Goal: Check status: Check status

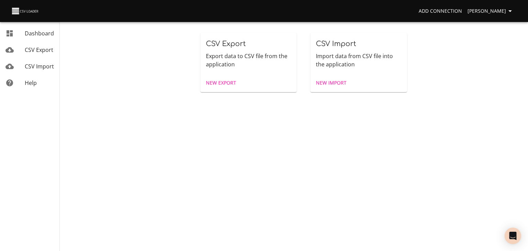
click at [38, 70] on span "CSV Import" at bounding box center [39, 67] width 29 height 8
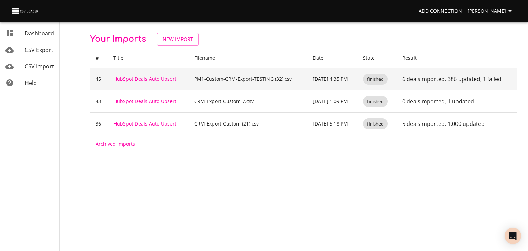
click at [130, 82] on link "HubSpot Deals Auto Upsert" at bounding box center [145, 79] width 63 height 7
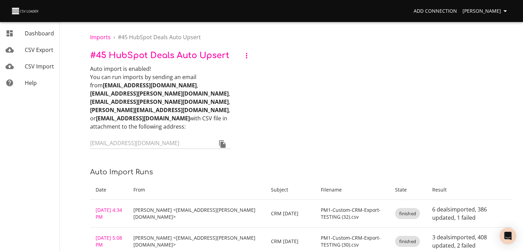
scroll to position [138, 0]
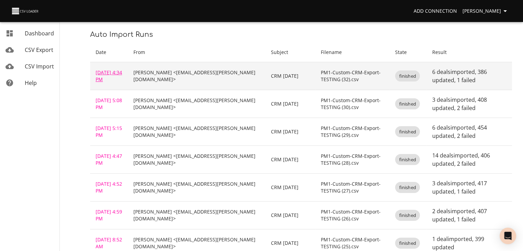
click at [99, 83] on link "[DATE] 4:34 PM" at bounding box center [109, 75] width 26 height 13
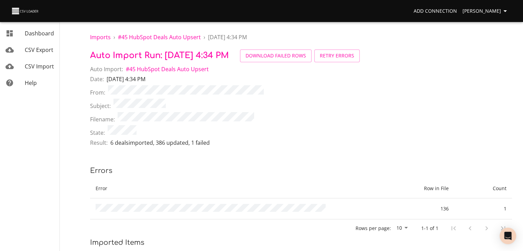
click at [54, 67] on span "CSV Import" at bounding box center [39, 67] width 29 height 8
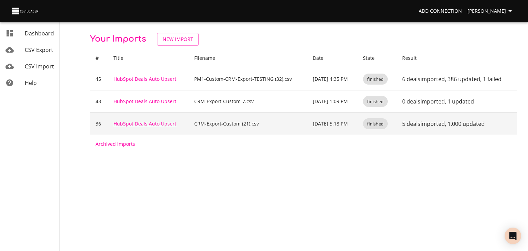
click at [135, 127] on link "HubSpot Deals Auto Upsert" at bounding box center [145, 123] width 63 height 7
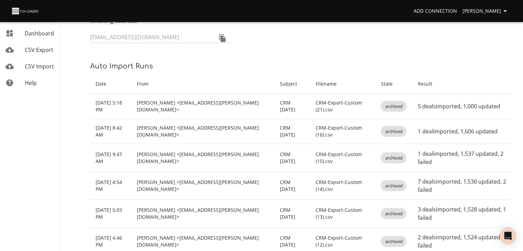
scroll to position [172, 0]
